Goal: Check status: Check status

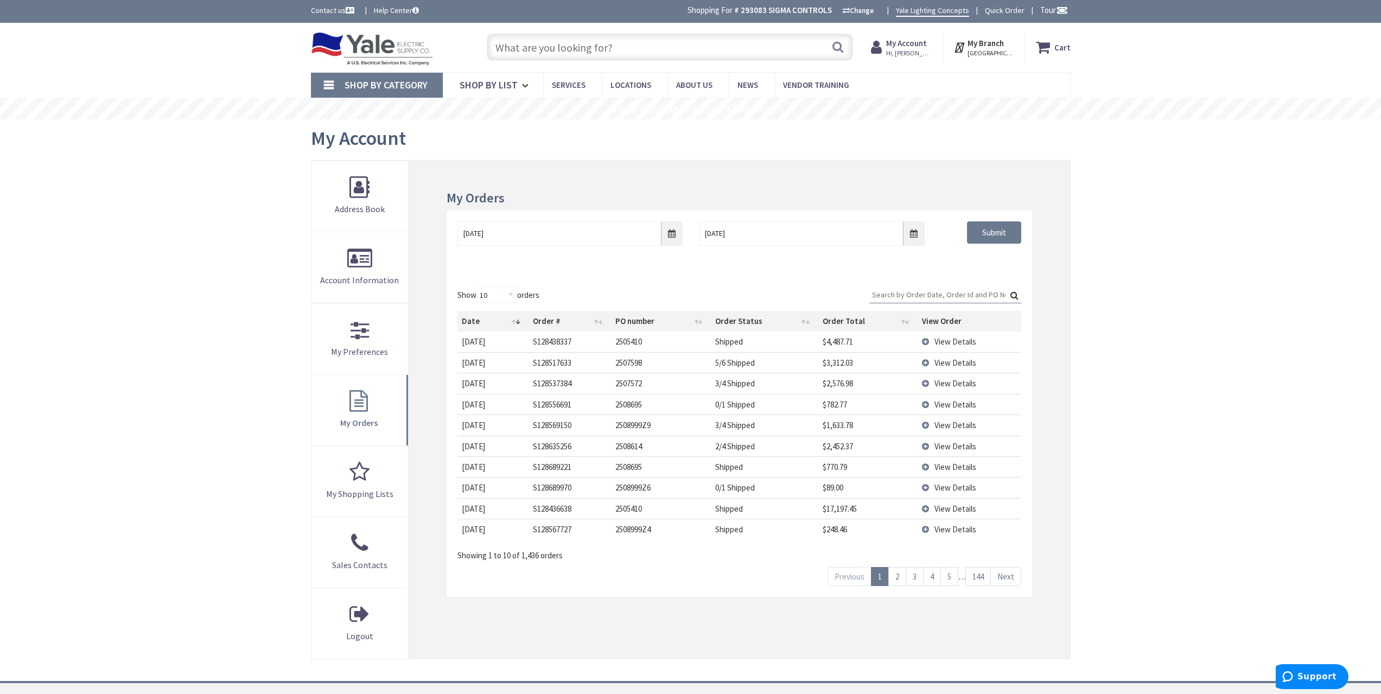
scroll to position [1, 0]
click at [888, 294] on input "Search:" at bounding box center [945, 295] width 152 height 16
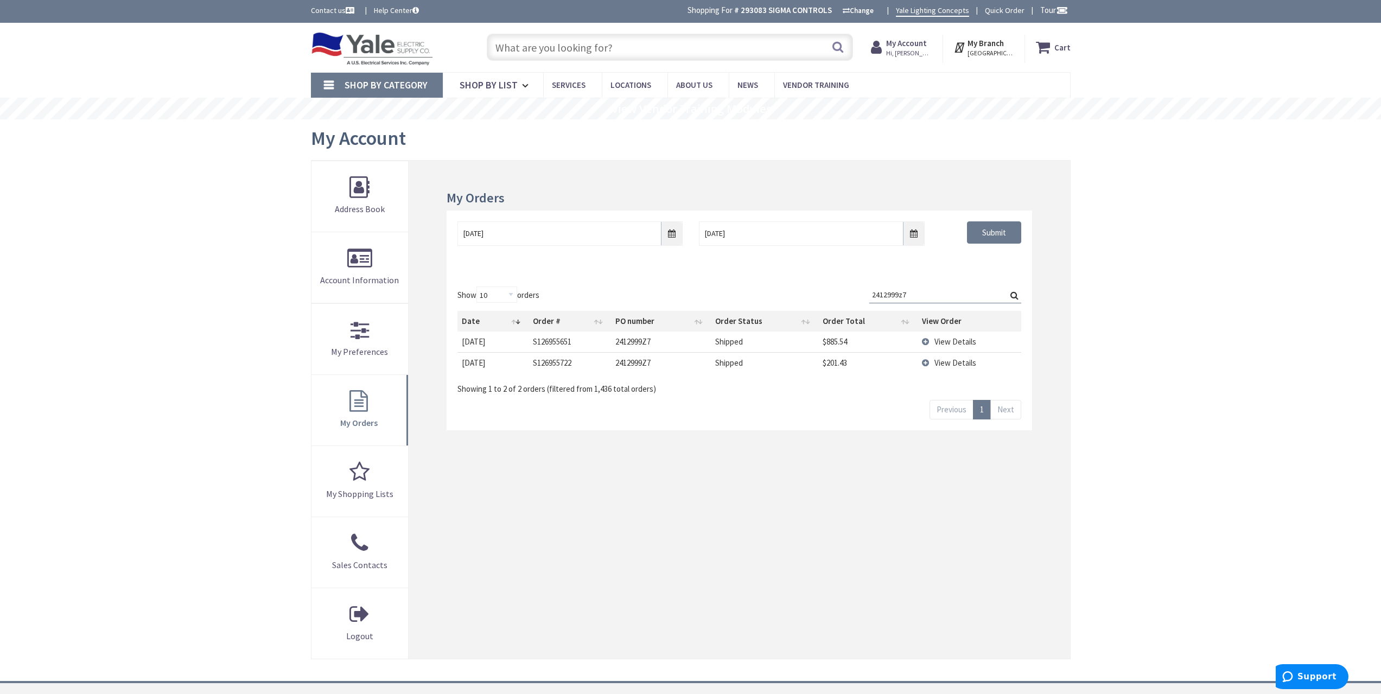
type input "2412999z7"
click at [944, 367] on span "View Details" at bounding box center [956, 363] width 42 height 10
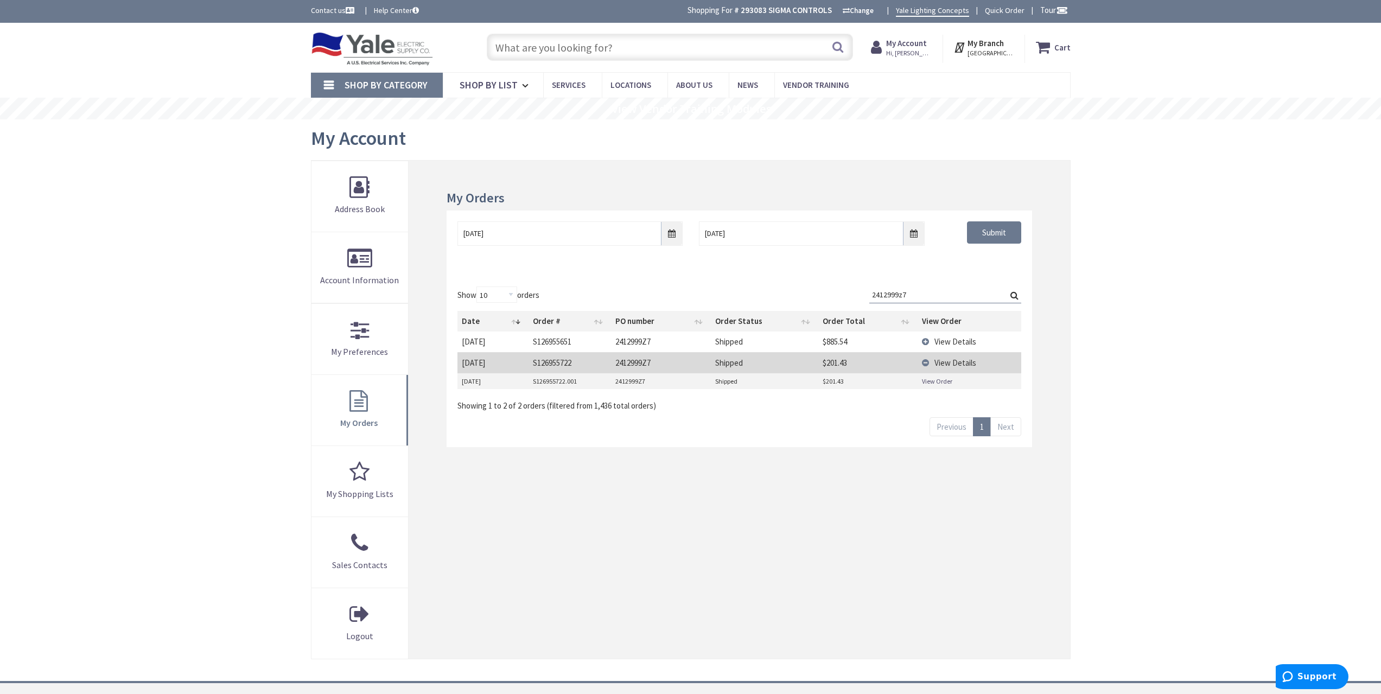
click at [947, 346] on span "View Details" at bounding box center [956, 341] width 42 height 10
